Goal: Task Accomplishment & Management: Use online tool/utility

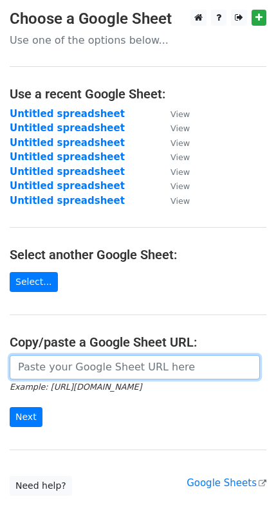
click at [51, 365] on input "url" at bounding box center [135, 367] width 250 height 24
paste input "https://docs.google.com/spreadsheets/d/1jh89LXNR6TwhAjKKBhF9N0XbVBYxfR1pcKmdcXX…"
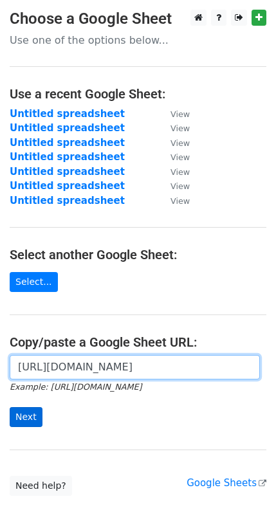
type input "https://docs.google.com/spreadsheets/d/1jh89LXNR6TwhAjKKBhF9N0XbVBYxfR1pcKmdcXX…"
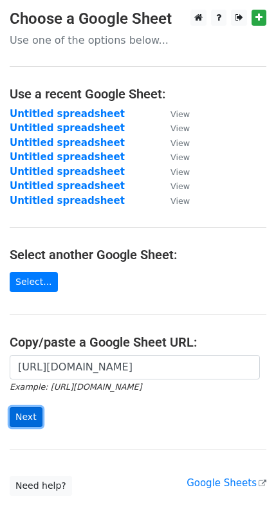
scroll to position [0, 0]
click at [37, 415] on input "Next" at bounding box center [26, 417] width 33 height 20
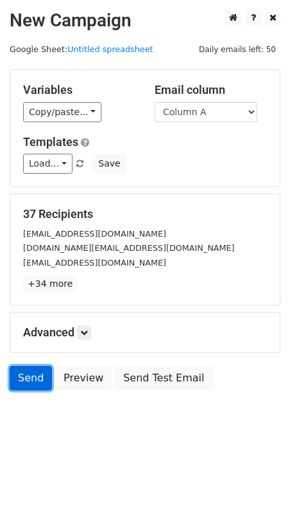
click at [22, 375] on link "Send" at bounding box center [31, 378] width 42 height 24
